Goal: Transaction & Acquisition: Book appointment/travel/reservation

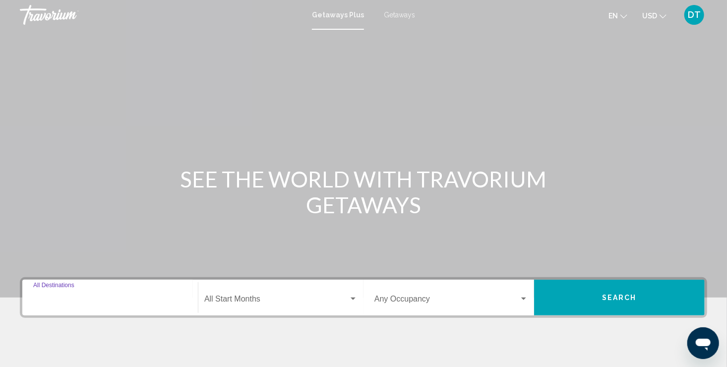
click at [67, 300] on input "Destination All Destinations" at bounding box center [110, 300] width 154 height 9
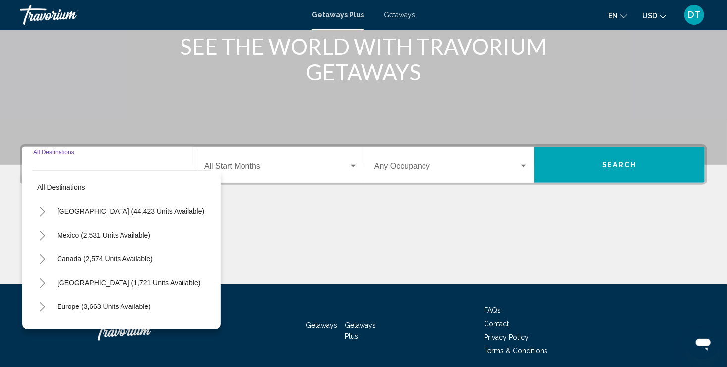
scroll to position [171, 0]
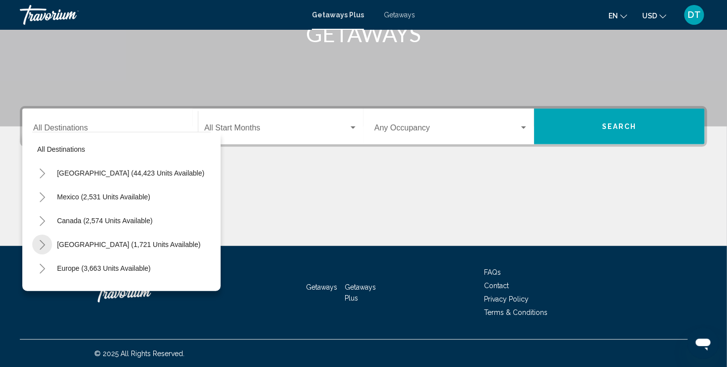
click at [48, 246] on button "Toggle Caribbean & Atlantic Islands (1,721 units available)" at bounding box center [42, 244] width 20 height 20
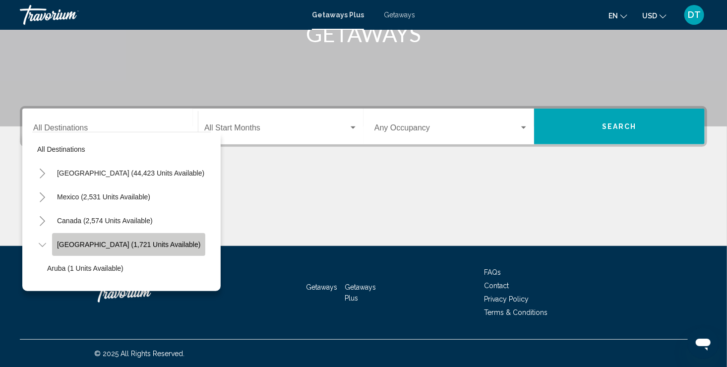
click at [175, 250] on button "[GEOGRAPHIC_DATA] (1,721 units available)" at bounding box center [128, 244] width 153 height 23
type input "**********"
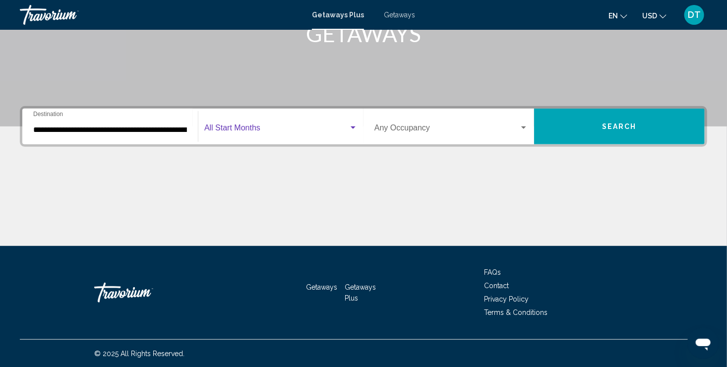
click at [246, 132] on span "Search widget" at bounding box center [276, 129] width 144 height 9
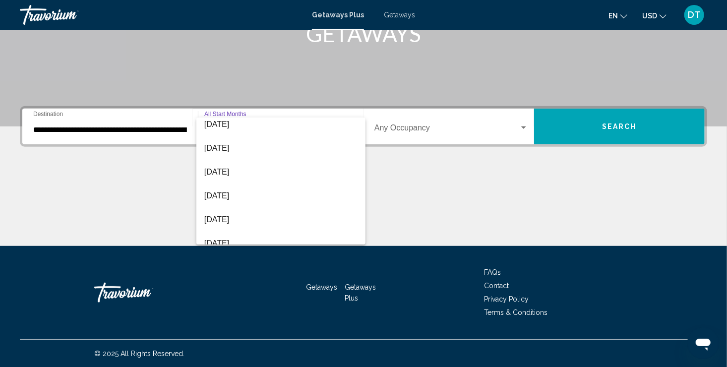
scroll to position [0, 0]
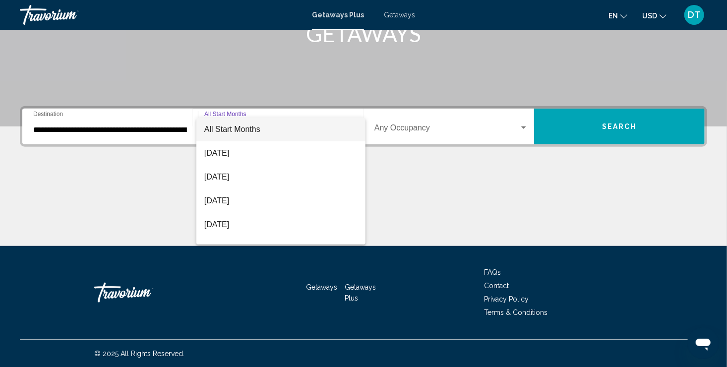
click at [241, 132] on span "All Start Months" at bounding box center [232, 129] width 56 height 8
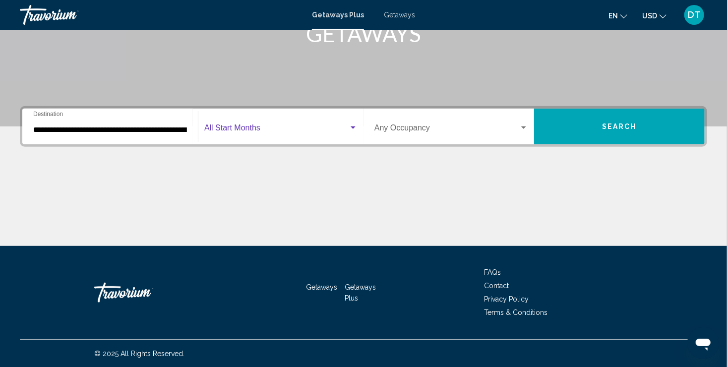
click at [528, 127] on div "Occupancy Any Occupancy" at bounding box center [451, 126] width 166 height 31
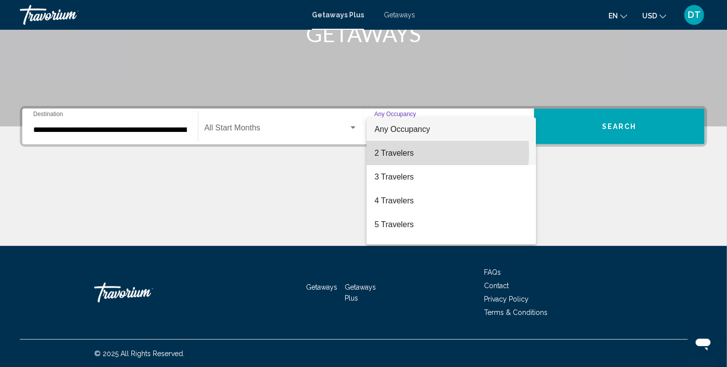
click at [401, 152] on span "2 Travelers" at bounding box center [451, 153] width 154 height 24
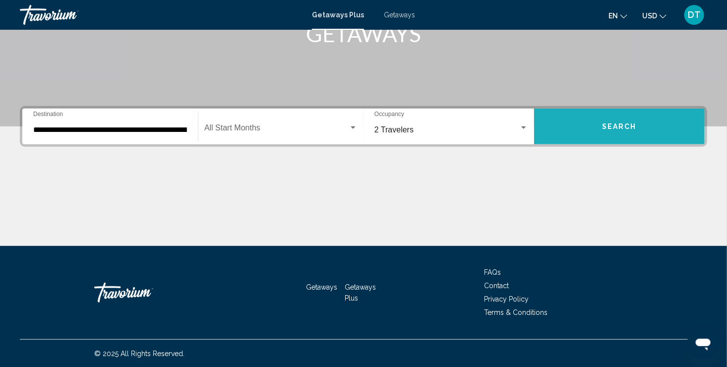
click at [617, 118] on button "Search" at bounding box center [619, 127] width 171 height 36
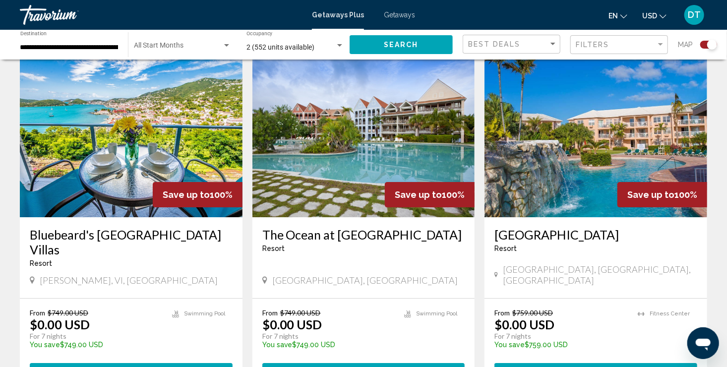
scroll to position [1507, 0]
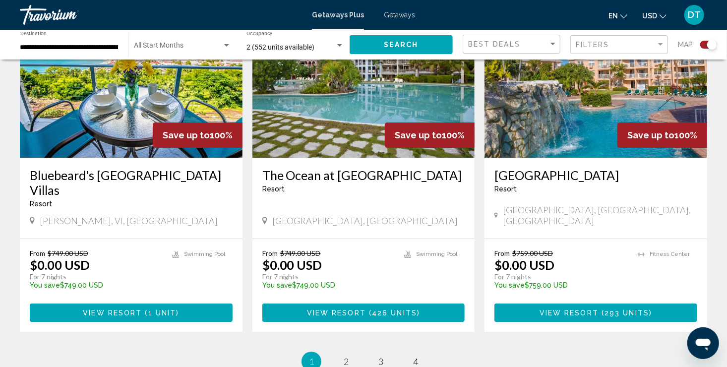
click at [347, 356] on span "2" at bounding box center [346, 361] width 5 height 11
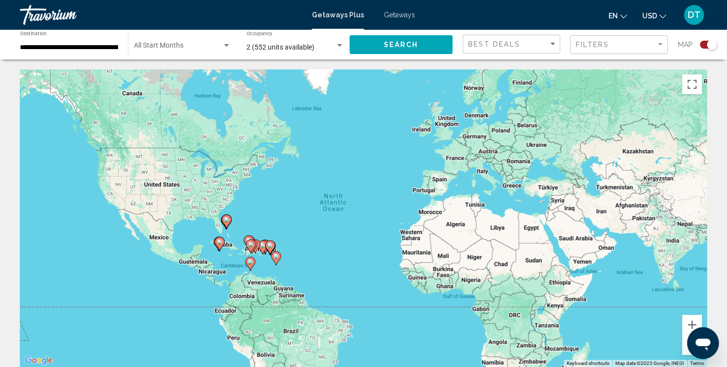
drag, startPoint x: 730, startPoint y: 360, endPoint x: 315, endPoint y: 266, distance: 426.0
click at [315, 266] on div "To activate drag with keyboard, press Alt + Enter. Once in keyboard drag state,…" at bounding box center [363, 217] width 687 height 297
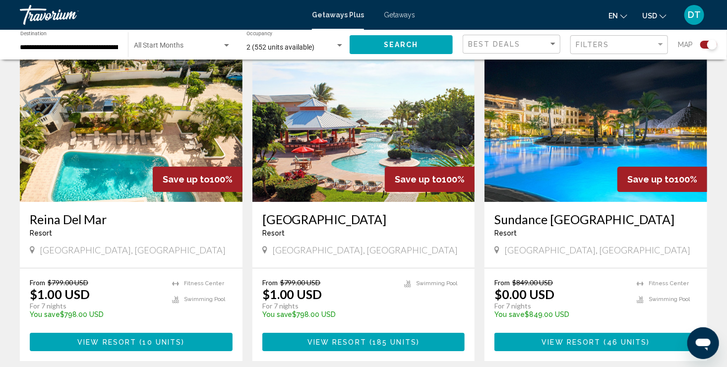
scroll to position [1466, 0]
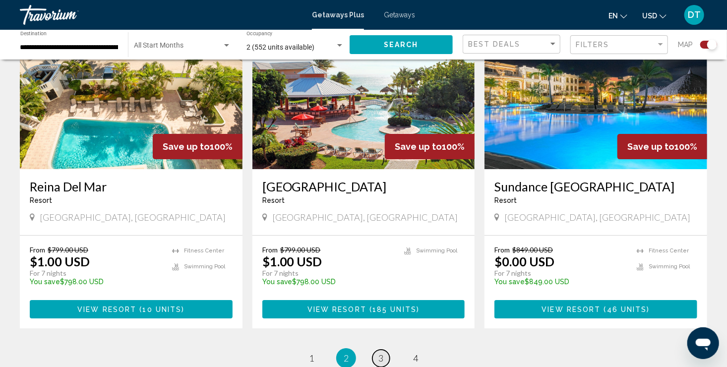
click at [387, 349] on link "page 3" at bounding box center [380, 357] width 17 height 17
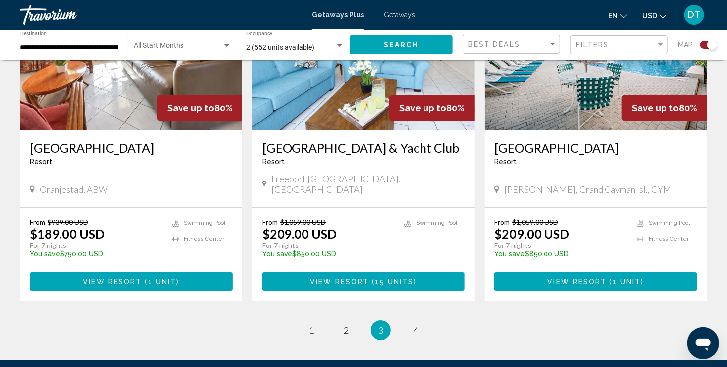
scroll to position [1555, 0]
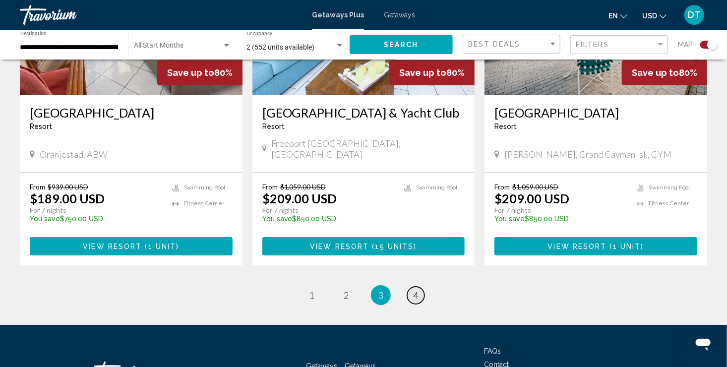
click at [423, 287] on link "page 4" at bounding box center [415, 295] width 17 height 17
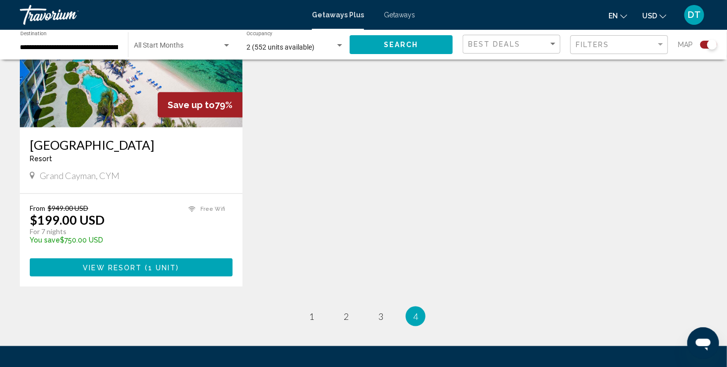
scroll to position [482, 0]
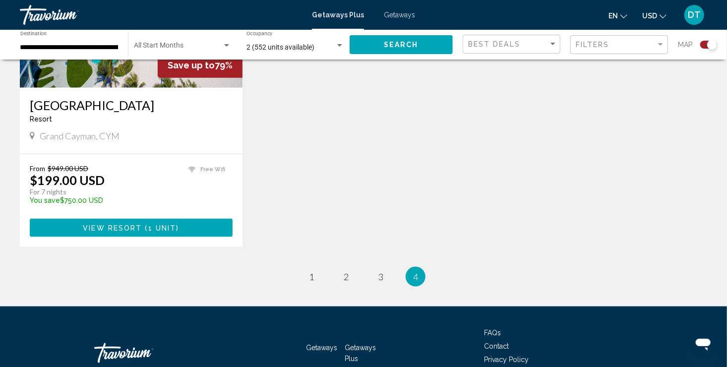
click at [395, 15] on span "Getaways" at bounding box center [399, 15] width 31 height 8
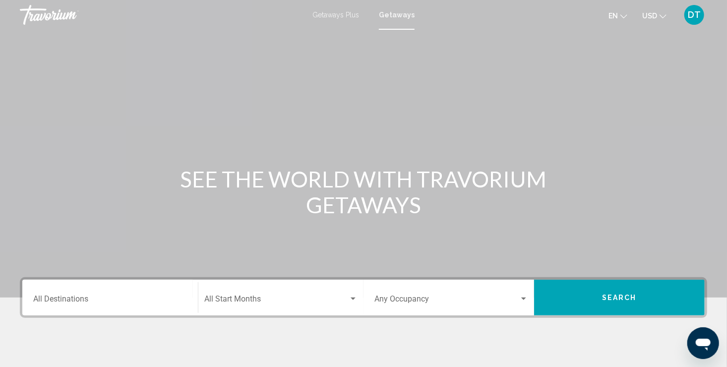
click at [88, 290] on div "Destination All Destinations" at bounding box center [110, 297] width 154 height 31
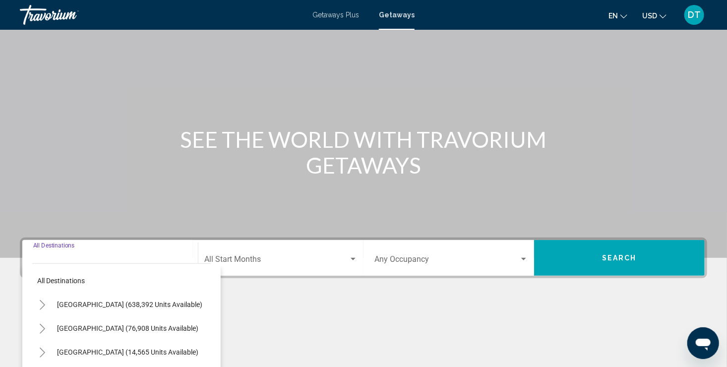
scroll to position [171, 0]
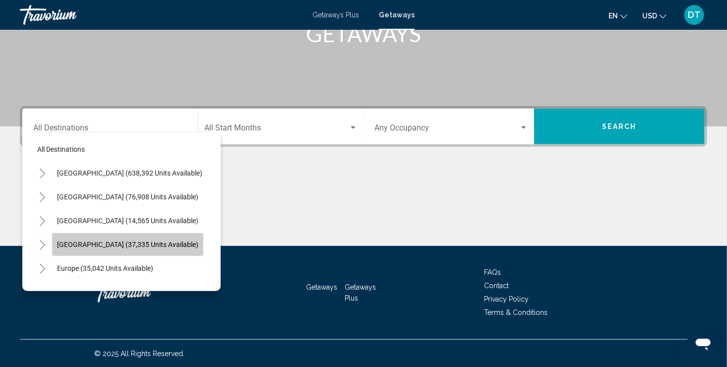
click at [74, 242] on span "[GEOGRAPHIC_DATA] (37,335 units available)" at bounding box center [127, 244] width 141 height 8
type input "**********"
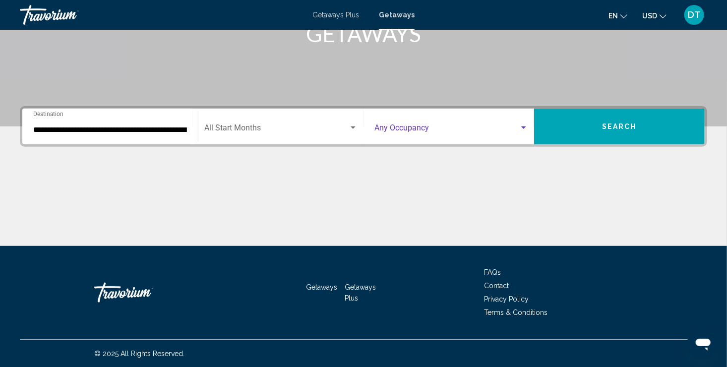
click at [524, 124] on div "Search widget" at bounding box center [523, 128] width 9 height 8
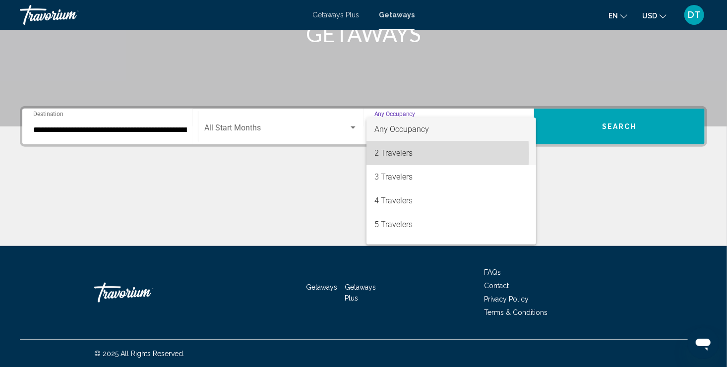
click at [391, 154] on span "2 Travelers" at bounding box center [451, 153] width 154 height 24
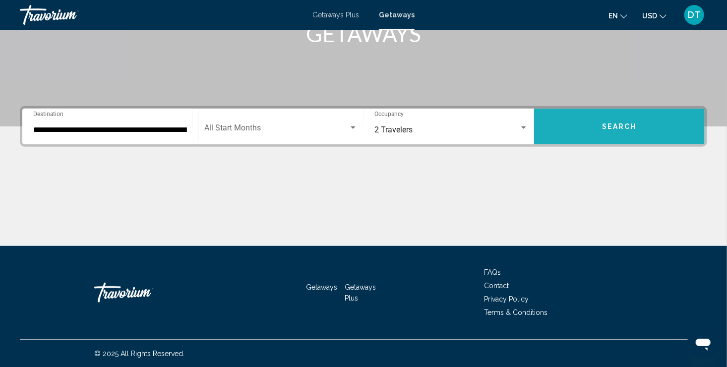
click at [625, 129] on span "Search" at bounding box center [619, 127] width 35 height 8
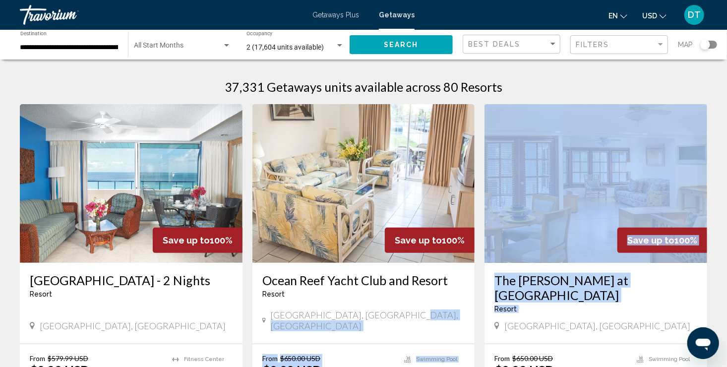
drag, startPoint x: 730, startPoint y: 362, endPoint x: 479, endPoint y: 307, distance: 256.7
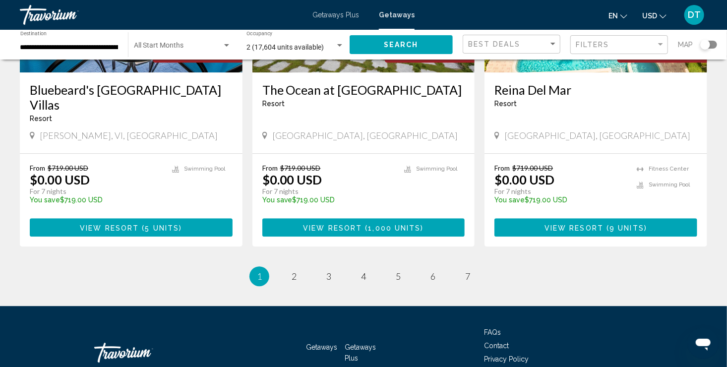
scroll to position [1263, 0]
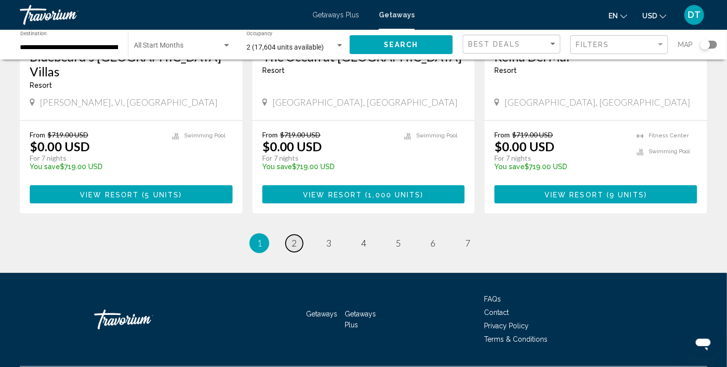
click at [302, 234] on link "page 2" at bounding box center [294, 242] width 17 height 17
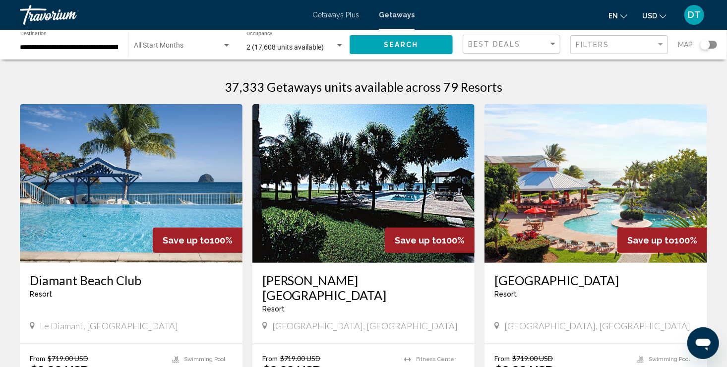
drag, startPoint x: 730, startPoint y: 360, endPoint x: 498, endPoint y: 312, distance: 236.9
click at [498, 321] on icon "Main content" at bounding box center [496, 325] width 5 height 9
drag, startPoint x: 734, startPoint y: 361, endPoint x: 523, endPoint y: 319, distance: 214.4
click at [523, 319] on div "[GEOGRAPHIC_DATA] - This is an adults only resort [GEOGRAPHIC_DATA], [GEOGRAPHI…" at bounding box center [595, 303] width 223 height 81
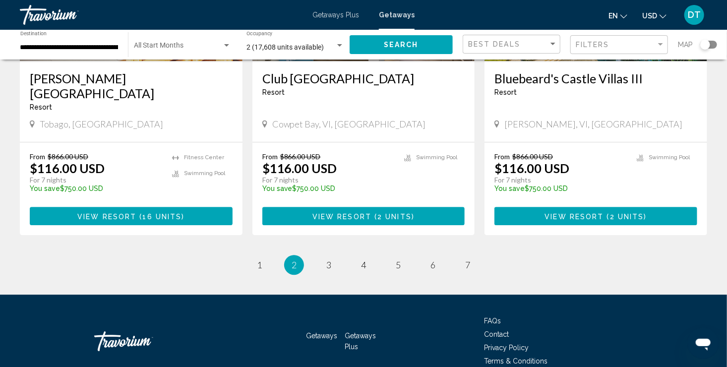
scroll to position [1277, 0]
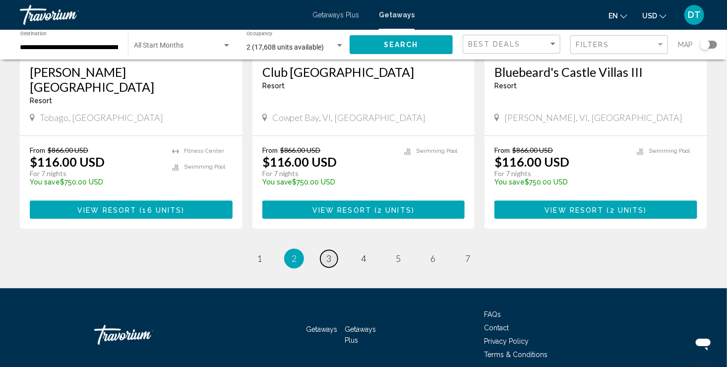
click at [328, 253] on span "3" at bounding box center [328, 258] width 5 height 11
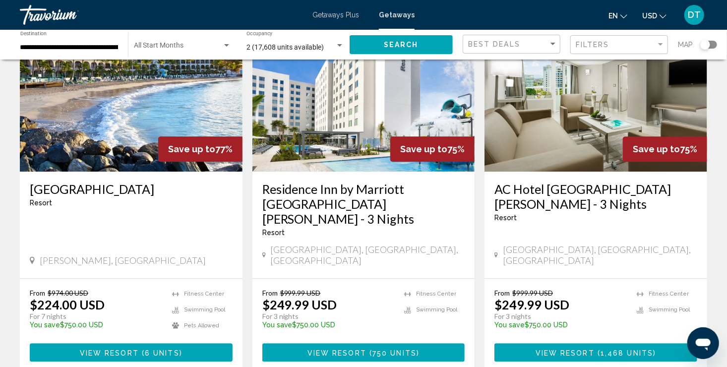
scroll to position [1277, 0]
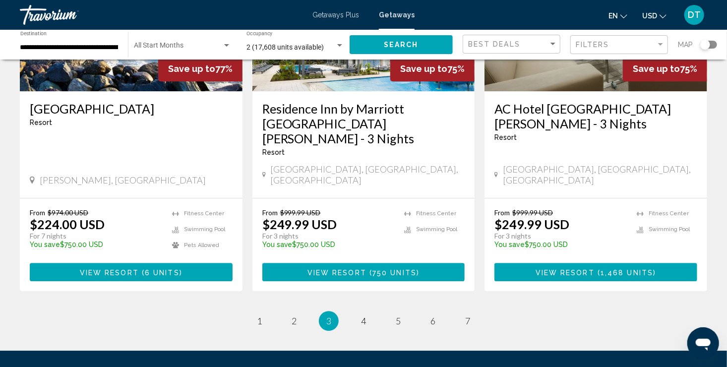
click at [348, 311] on ul "3 / 7 page 1 page 2 You're on page 3 page 4 page 5 page 6 page 7" at bounding box center [363, 321] width 687 height 20
click at [361, 315] on span "4" at bounding box center [363, 320] width 5 height 11
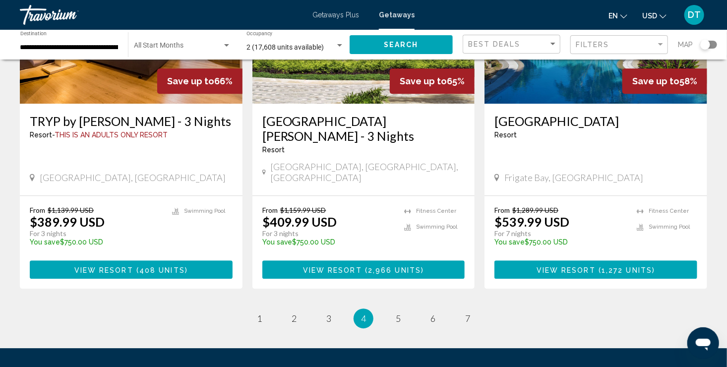
scroll to position [1243, 0]
